Goal: Task Accomplishment & Management: Use online tool/utility

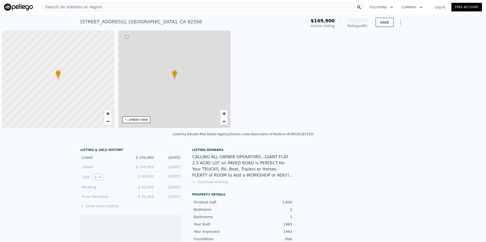
scroll to position [0, 2]
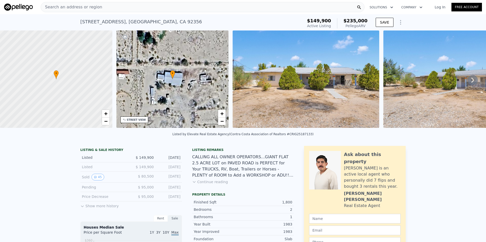
click at [73, 7] on span "Search an address or region" at bounding box center [71, 7] width 61 height 6
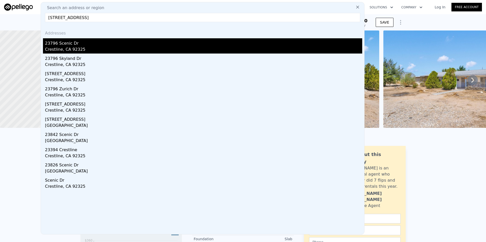
type input "[STREET_ADDRESS]"
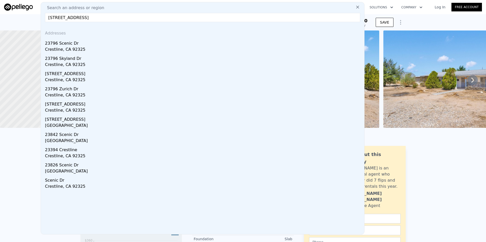
click at [67, 44] on div "23796 Scenic Dr" at bounding box center [203, 42] width 317 height 8
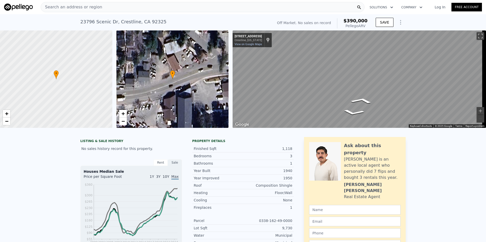
click at [107, 6] on div "Search an address or region" at bounding box center [203, 7] width 324 height 10
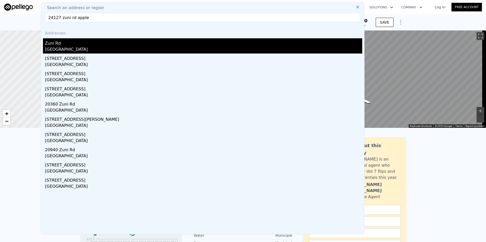
type input "24127 zuni rd apple"
click at [63, 43] on div "Zuni Rd" at bounding box center [203, 42] width 317 height 8
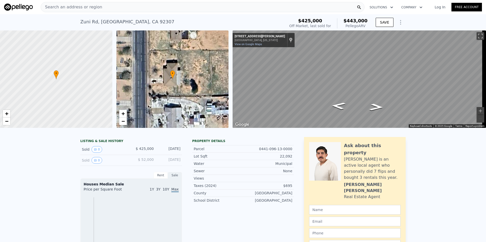
click at [49, 6] on span "Search an address or region" at bounding box center [71, 7] width 61 height 6
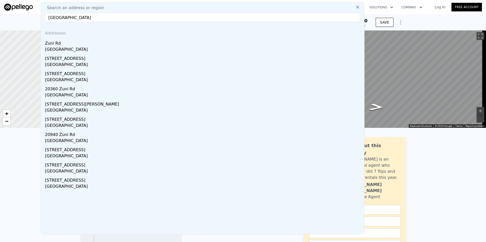
click at [96, 20] on input "[GEOGRAPHIC_DATA]" at bounding box center [202, 17] width 315 height 9
paste input "[STREET_ADDRESS]"
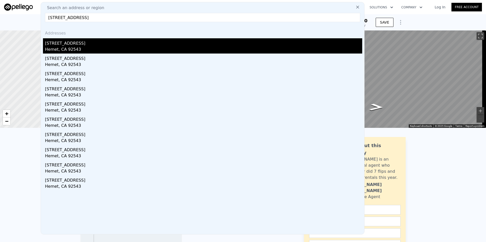
type input "[STREET_ADDRESS]"
click at [62, 48] on div "Hemet, CA 92543" at bounding box center [203, 50] width 317 height 7
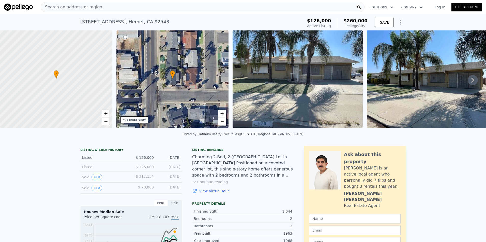
click at [88, 6] on span "Search an address or region" at bounding box center [71, 7] width 61 height 6
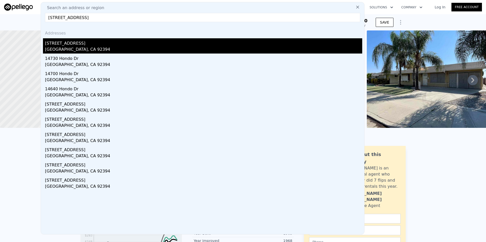
type input "[STREET_ADDRESS]"
click at [67, 45] on div "[STREET_ADDRESS]" at bounding box center [203, 42] width 317 height 8
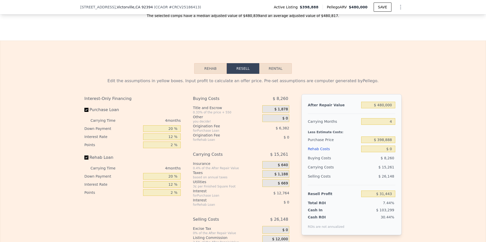
scroll to position [735, 0]
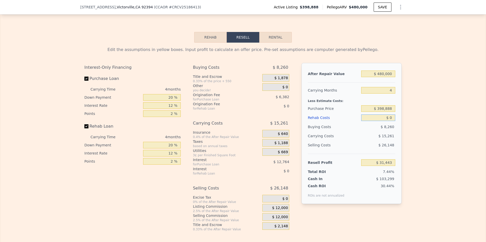
click at [391, 121] on input "$ 0" at bounding box center [378, 118] width 34 height 7
type input "$ 04"
type input "$ 31,439"
type input "$ 040"
type input "$ 31,402"
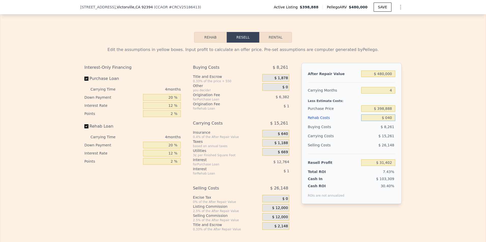
type input "$ 04"
type input "$ 31,439"
type input "$ 0"
type input "$ 31,443"
type input "$ 4"
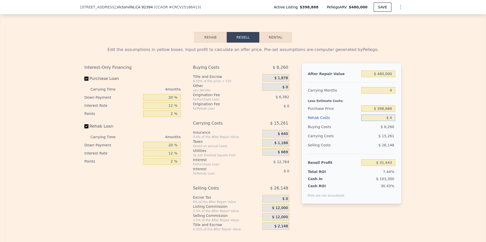
type input "$ 31,439"
type input "$ 40"
type input "$ 31,402"
type input "$ 400"
type input "$ 31,025"
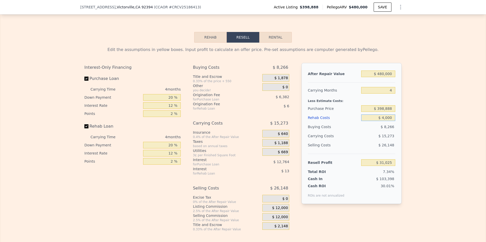
type input "$ 40,000"
type input "-$ 10,477"
type input "$ 4,000"
type input "$ 27,251"
type input "$ 400"
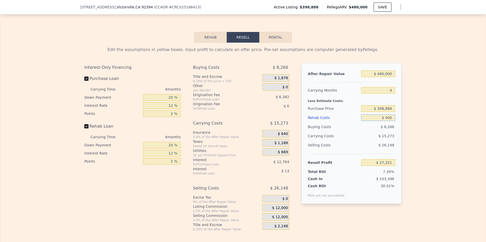
type input "$ 31,025"
type input "$ 40"
type input "$ 31,402"
type input "$ 4"
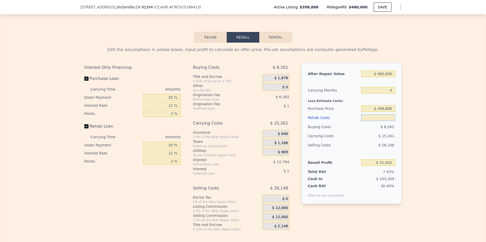
type input "$ 31,439"
type input "$ 4"
click at [121, 7] on span ", [GEOGRAPHIC_DATA] , [GEOGRAPHIC_DATA] 92394" at bounding box center [134, 7] width 37 height 5
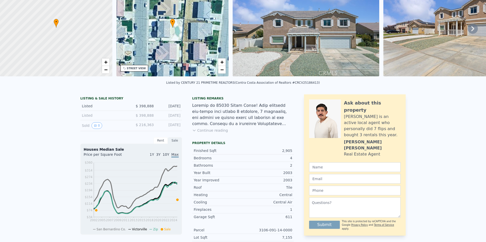
scroll to position [0, 0]
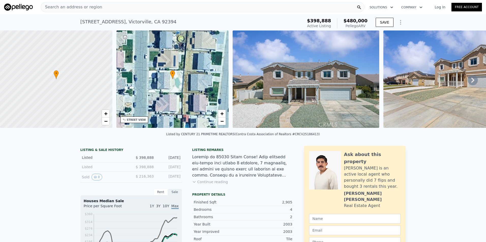
click at [69, 8] on span "Search an address or region" at bounding box center [71, 7] width 61 height 6
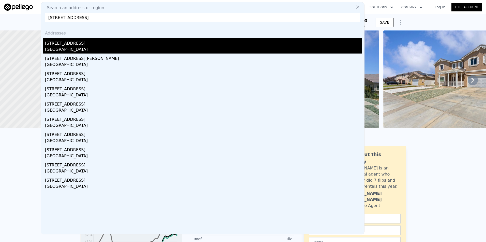
type input "[STREET_ADDRESS]"
click at [63, 47] on div "[GEOGRAPHIC_DATA]" at bounding box center [203, 50] width 317 height 7
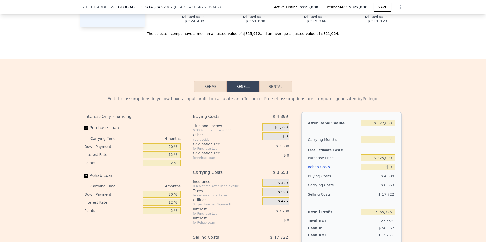
scroll to position [761, 0]
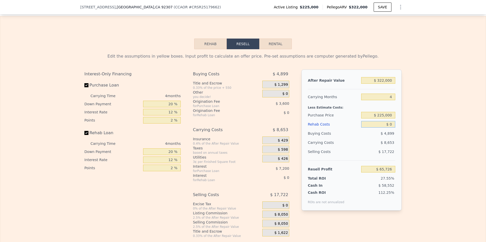
click at [393, 128] on input "$ 0" at bounding box center [378, 124] width 34 height 7
type input "$ 5"
type input "$ 65,721"
type input "$ 50"
type input "$ 65,675"
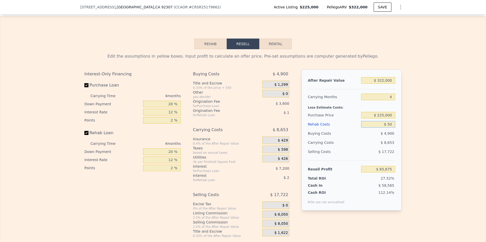
type input "$ 500"
type input "$ 65,202"
type input "$ 5,000"
type input "$ 60,486"
type input "$ 50,000"
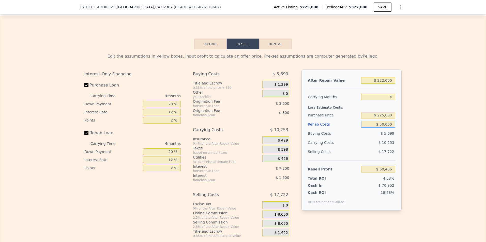
type input "$ 13,326"
type input "$ 50,000"
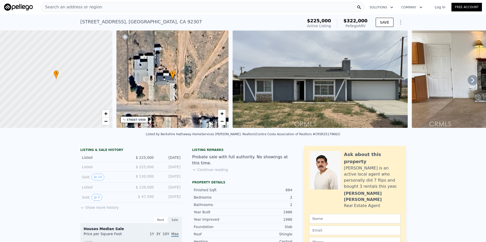
scroll to position [4, 0]
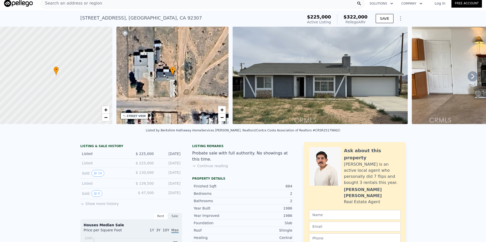
click at [97, 4] on div "Search an address or region" at bounding box center [203, 3] width 324 height 10
